Goal: Navigation & Orientation: Find specific page/section

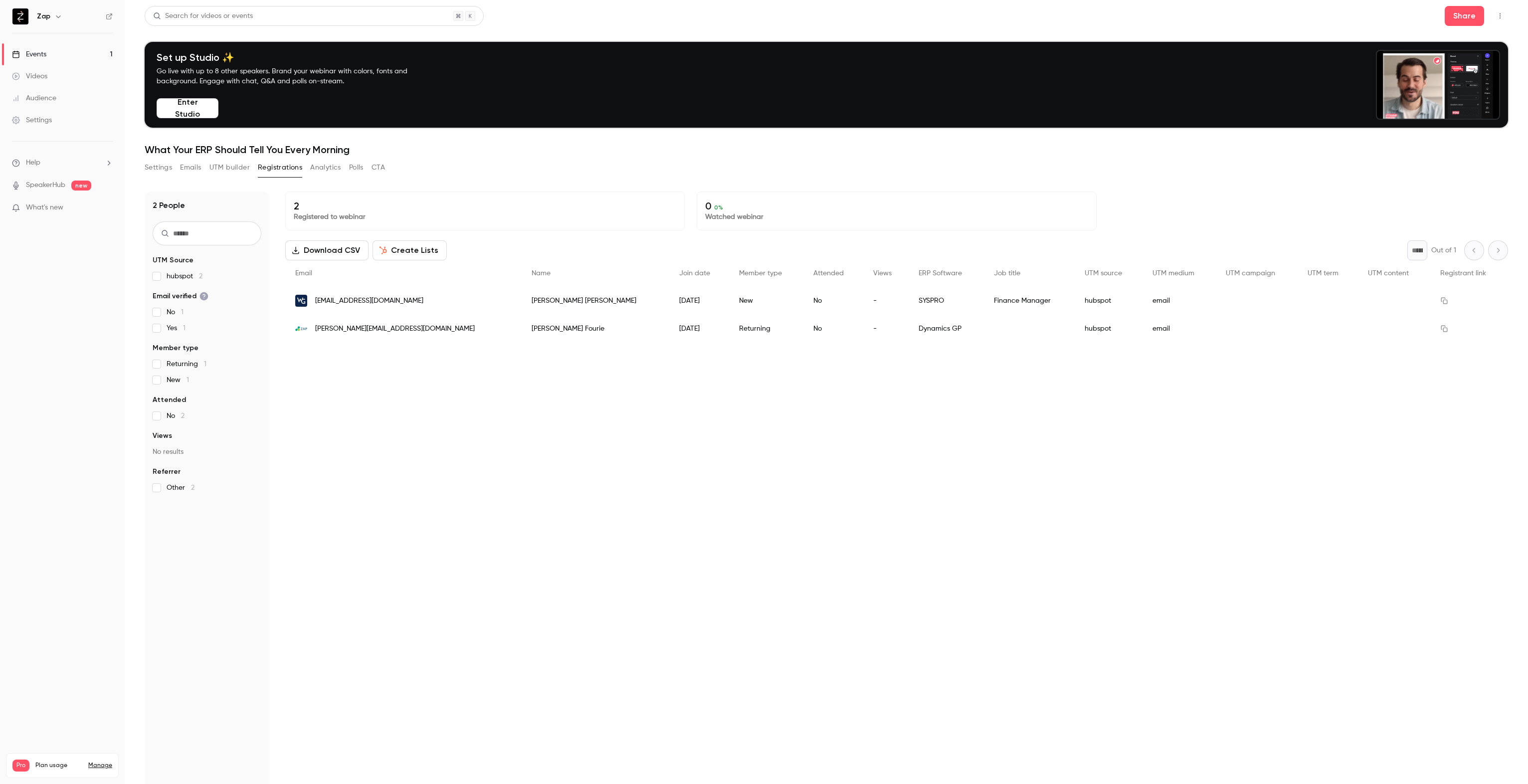
click at [104, 762] on link "Manage" at bounding box center [100, 765] width 24 height 8
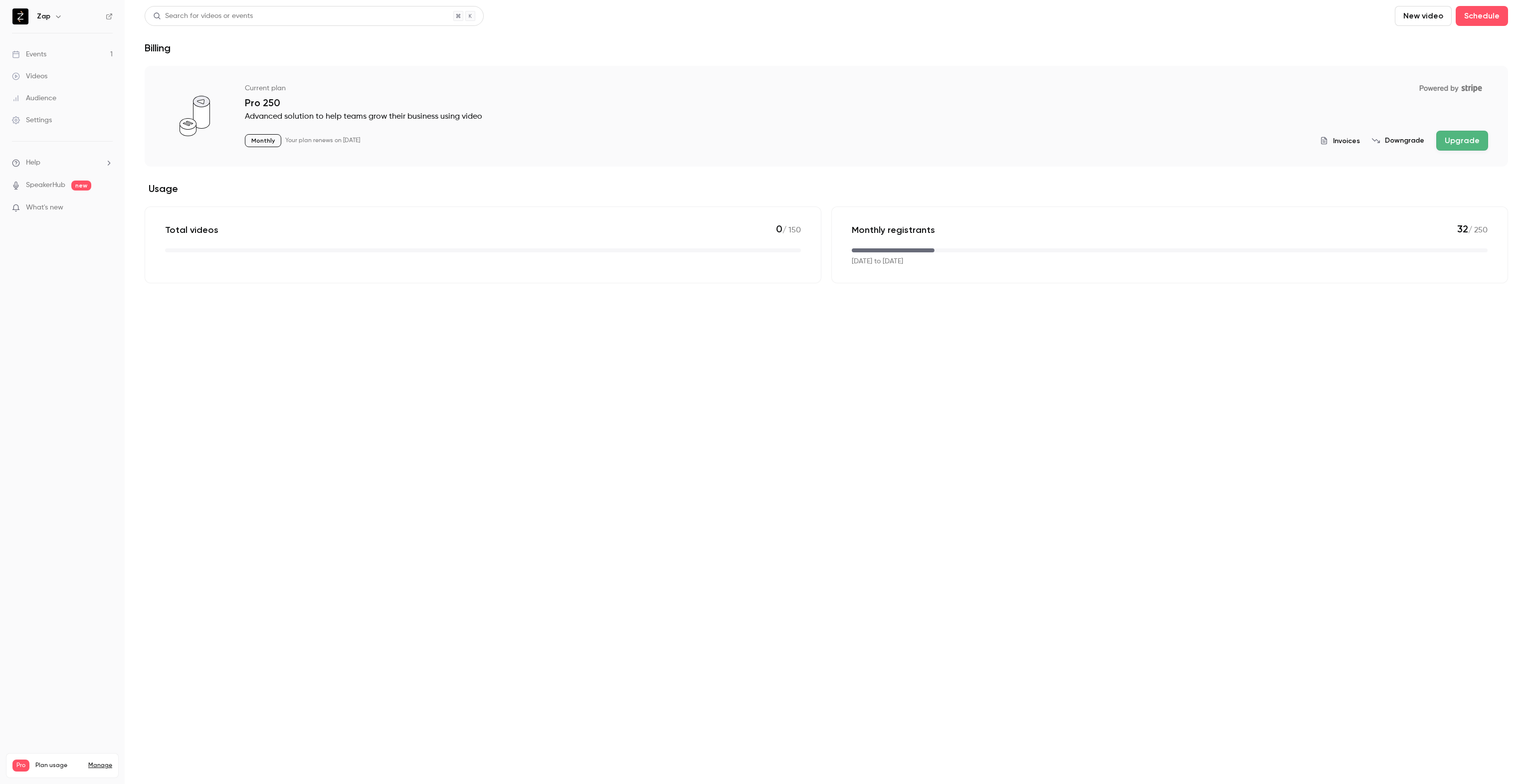
click at [36, 52] on div "Events" at bounding box center [29, 54] width 34 height 10
